Goal: Task Accomplishment & Management: Use online tool/utility

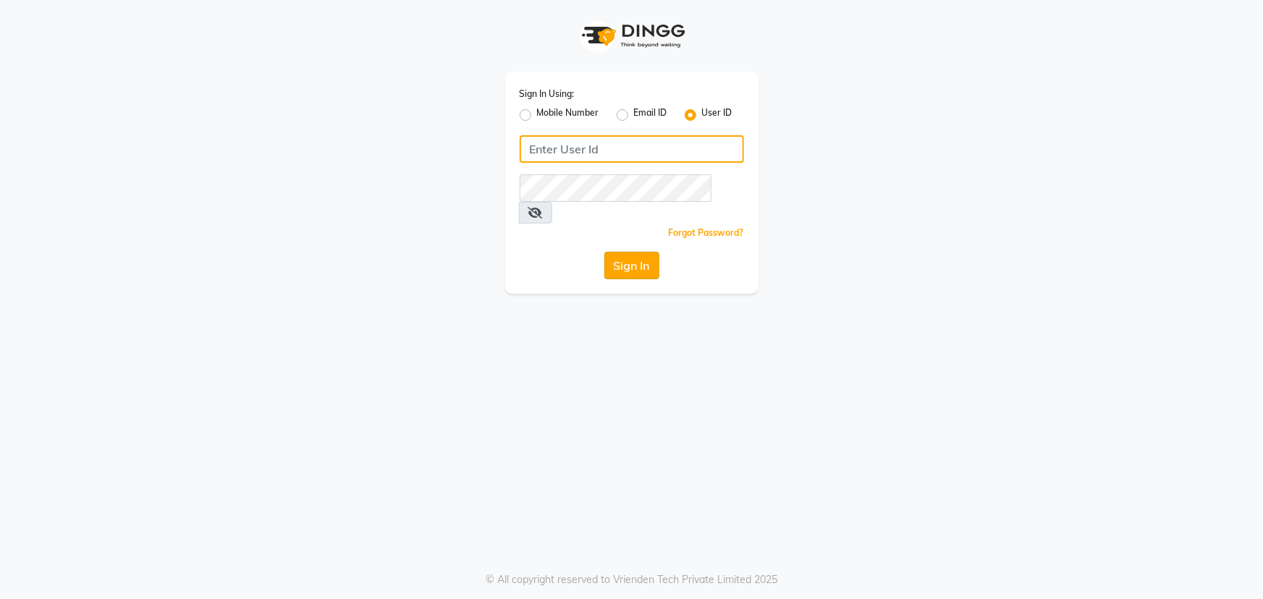
type input "manik"
click at [627, 252] on button "Sign In" at bounding box center [631, 265] width 55 height 27
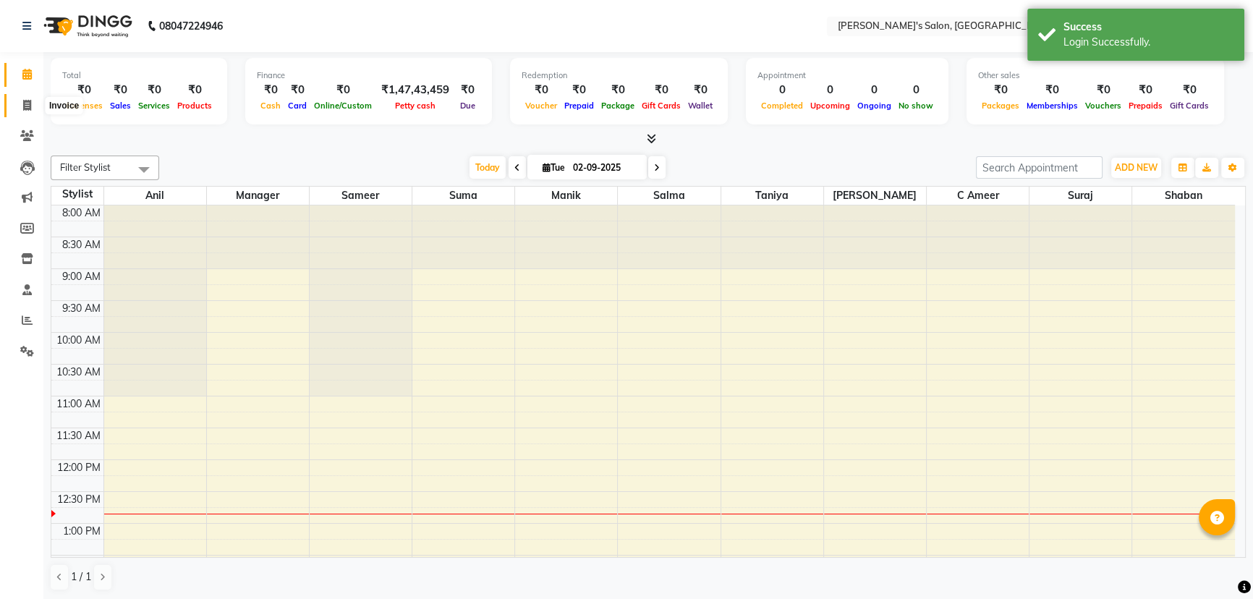
click at [25, 108] on icon at bounding box center [27, 105] width 8 height 11
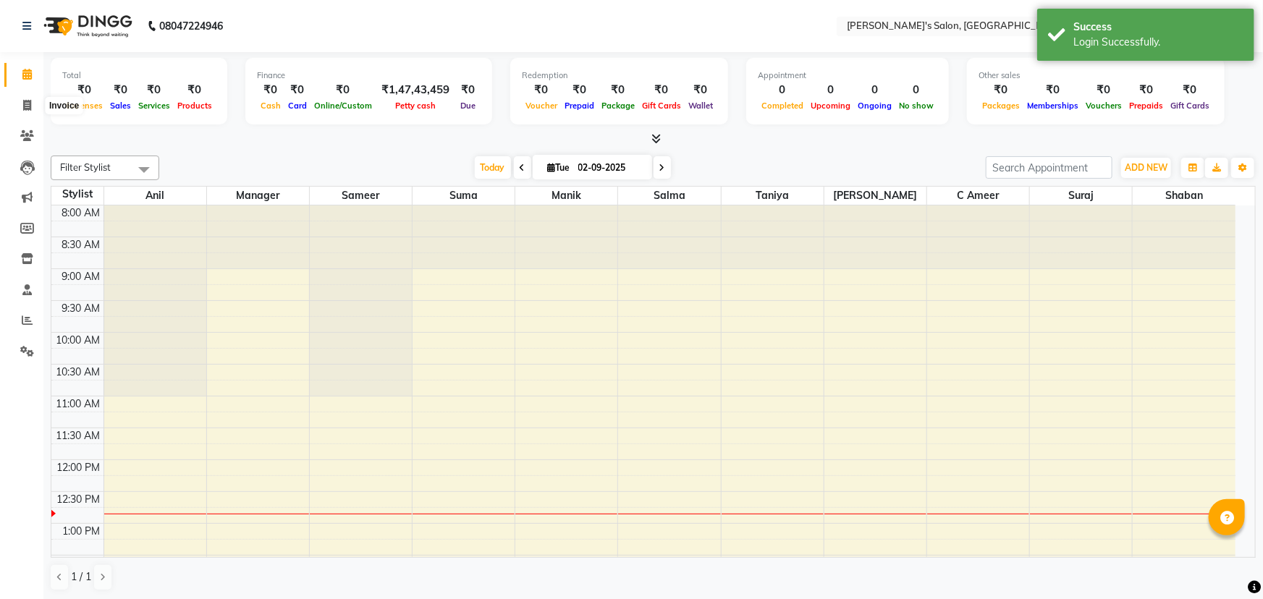
select select "3810"
select select "service"
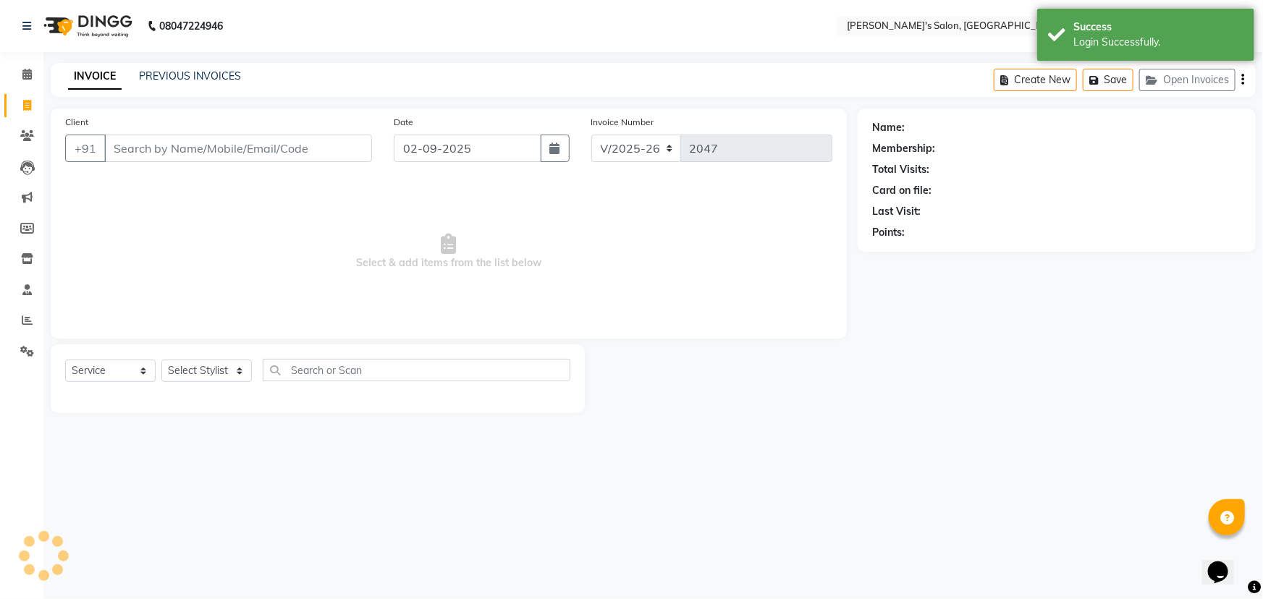
click at [145, 152] on input "Client" at bounding box center [238, 148] width 268 height 27
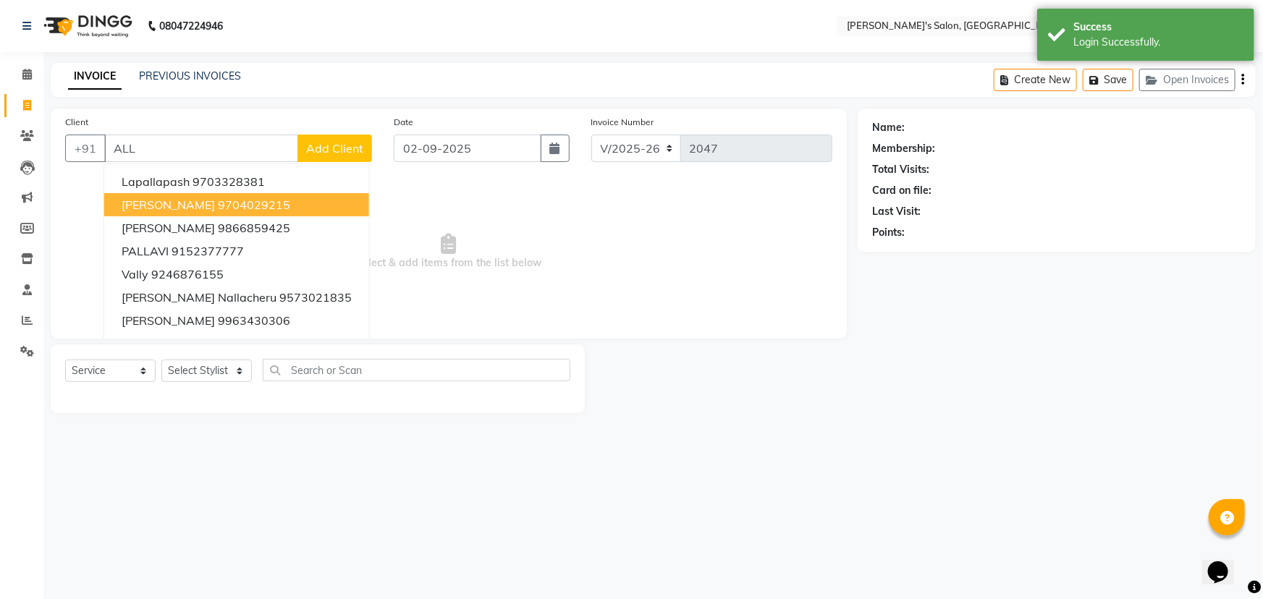
click at [166, 207] on span "[PERSON_NAME]" at bounding box center [168, 205] width 93 height 14
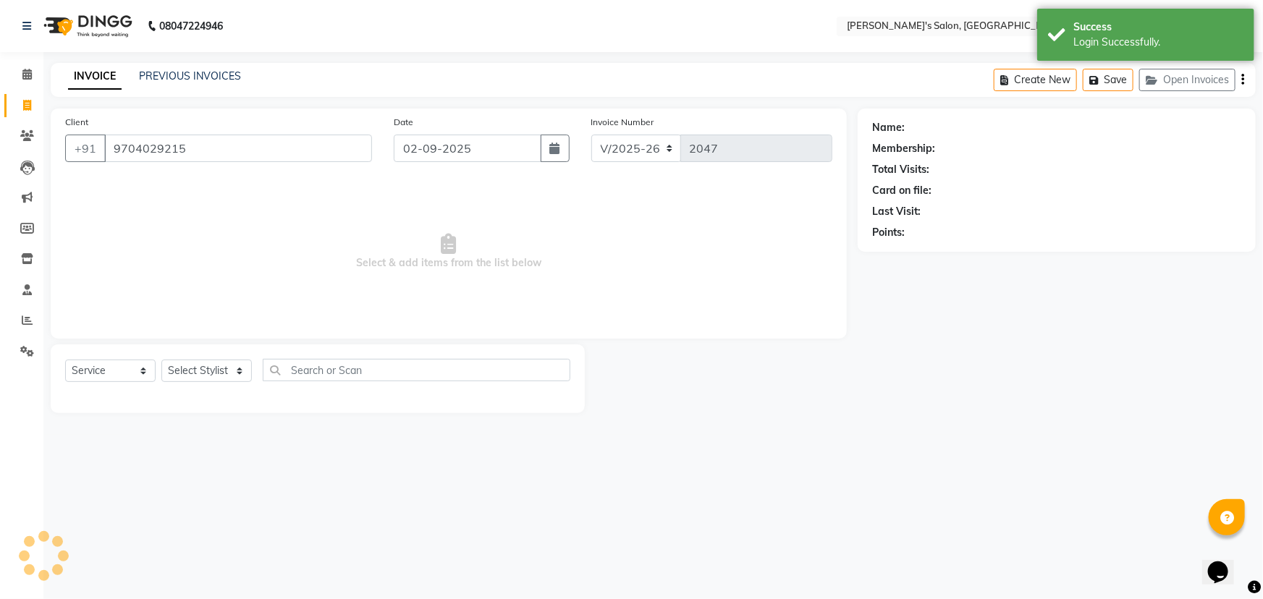
type input "9704029215"
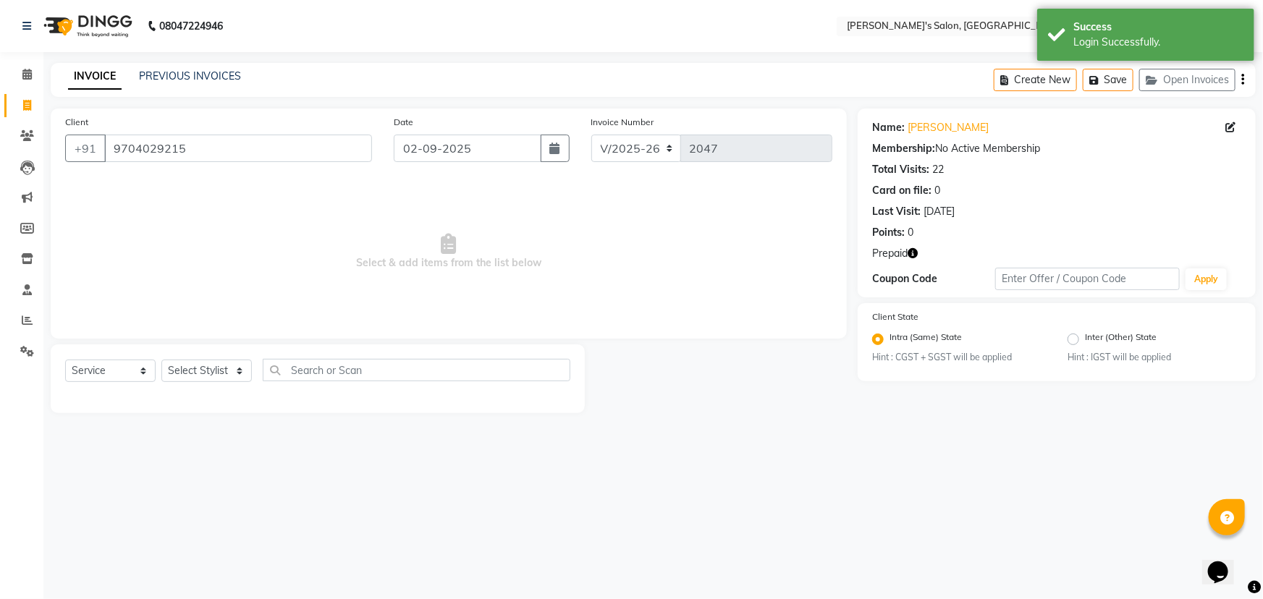
click at [915, 253] on icon "button" at bounding box center [912, 253] width 10 height 10
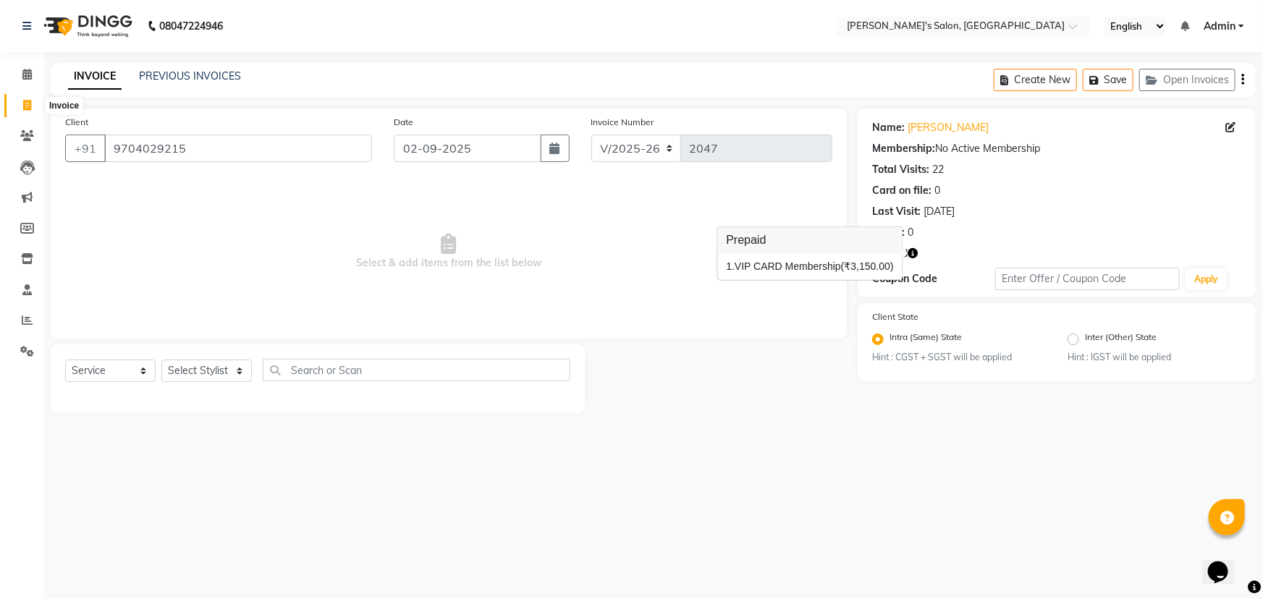
click at [23, 106] on icon at bounding box center [27, 105] width 8 height 11
select select "service"
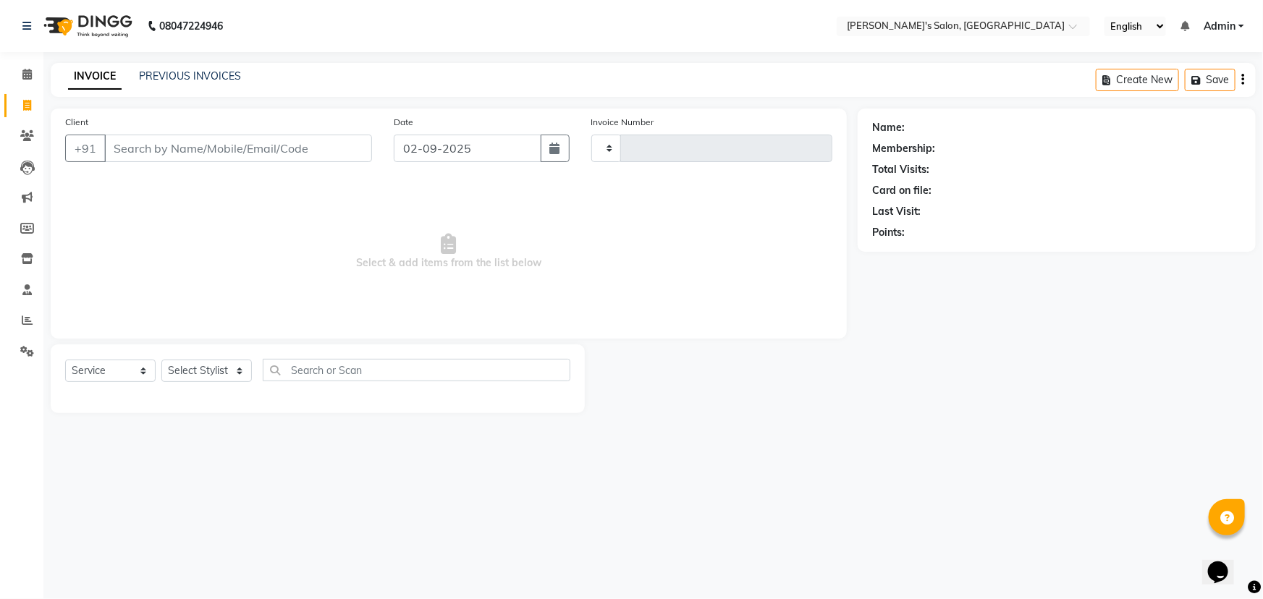
type input "2047"
select select "3810"
click at [234, 146] on input "Client" at bounding box center [238, 148] width 268 height 27
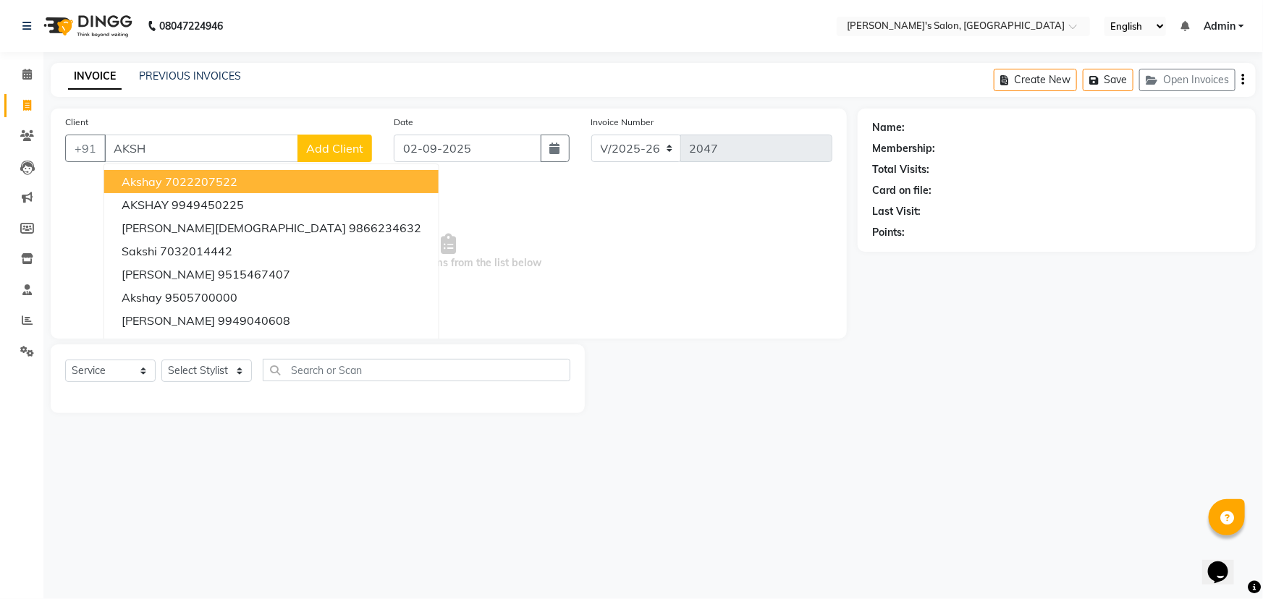
click at [207, 182] on ngb-highlight "7022207522" at bounding box center [201, 181] width 72 height 14
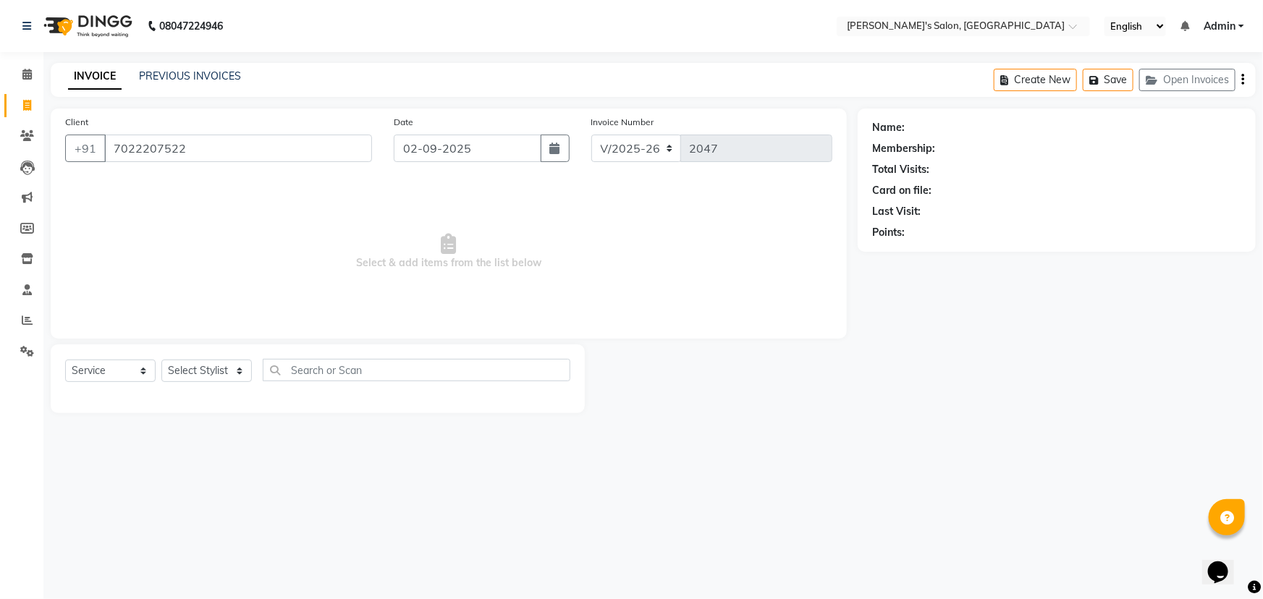
type input "7022207522"
click at [912, 253] on icon "button" at bounding box center [912, 253] width 10 height 10
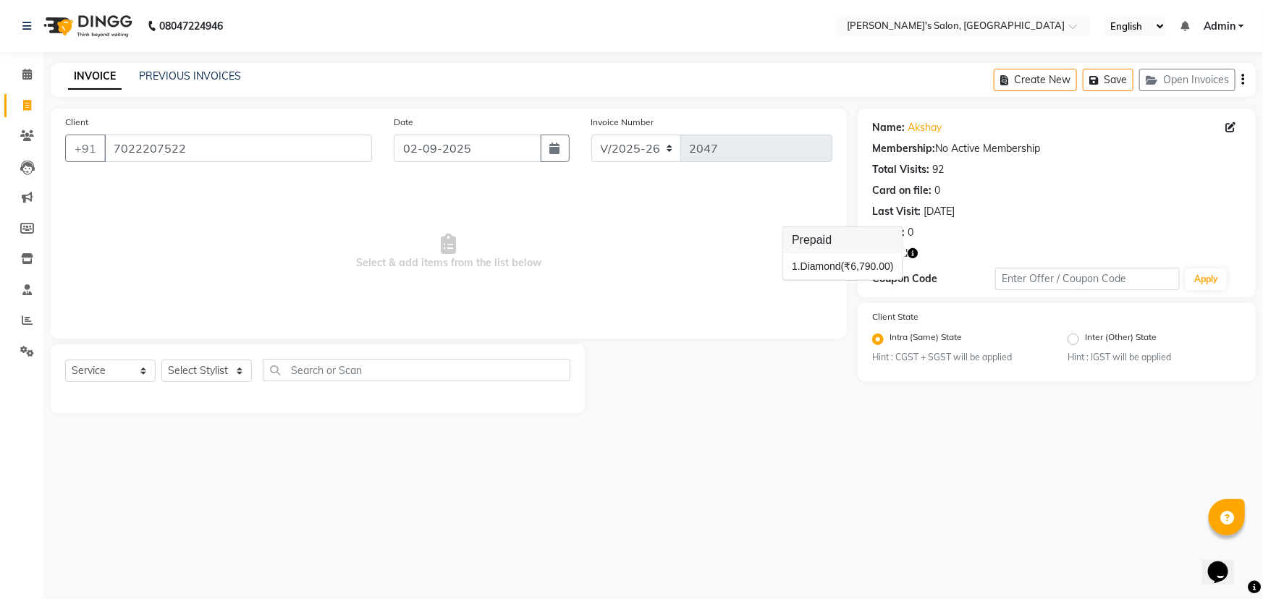
click at [986, 463] on div "08047224946 Select Location × [PERSON_NAME]'s Salon, Mg Road English ENGLISH Es…" at bounding box center [631, 299] width 1263 height 599
click at [912, 449] on div "08047224946 Select Location × [PERSON_NAME]'s Salon, Mg Road English ENGLISH Es…" at bounding box center [631, 299] width 1263 height 599
click at [915, 249] on icon "button" at bounding box center [912, 253] width 10 height 10
click at [865, 271] on span "(₹6,790.00)" at bounding box center [867, 267] width 53 height 12
click at [912, 250] on icon "button" at bounding box center [912, 253] width 10 height 10
